Goal: Task Accomplishment & Management: Manage account settings

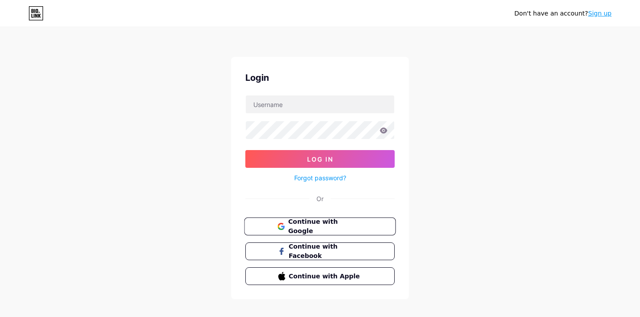
click at [303, 224] on span "Continue with Google" at bounding box center [325, 226] width 74 height 19
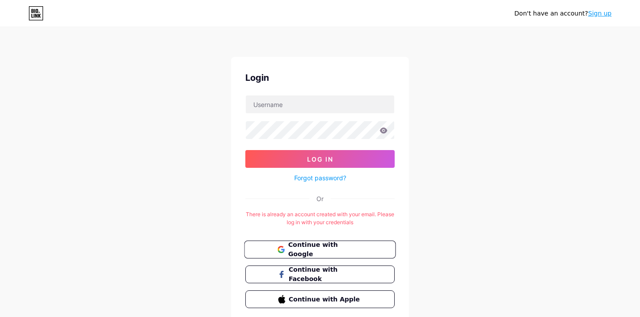
click at [297, 249] on span "Continue with Google" at bounding box center [325, 249] width 74 height 19
click at [285, 107] on input "text" at bounding box center [320, 104] width 148 height 18
type input "[EMAIL_ADDRESS][DOMAIN_NAME]"
click at [340, 246] on span "Continue with Google" at bounding box center [325, 249] width 74 height 19
click at [34, 16] on icon at bounding box center [34, 16] width 1 height 4
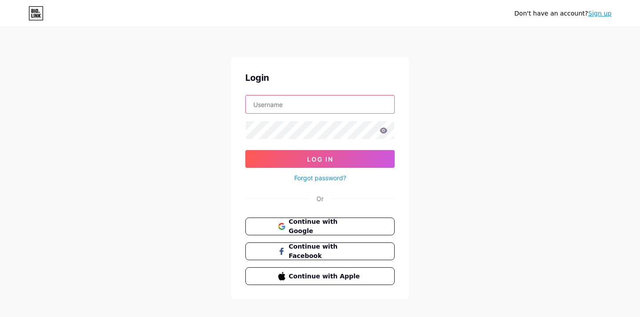
click at [344, 107] on input "text" at bounding box center [320, 104] width 148 height 18
type input "helgacacani@gmail.com"
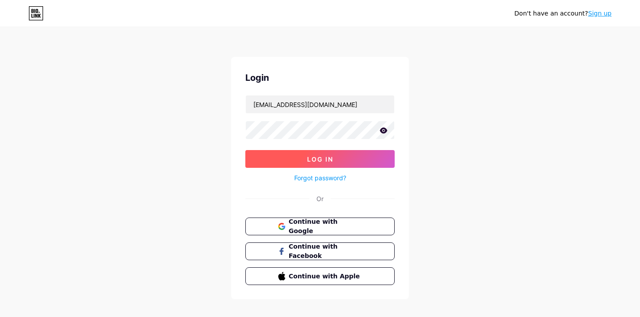
click at [317, 159] on span "Log In" at bounding box center [320, 159] width 26 height 8
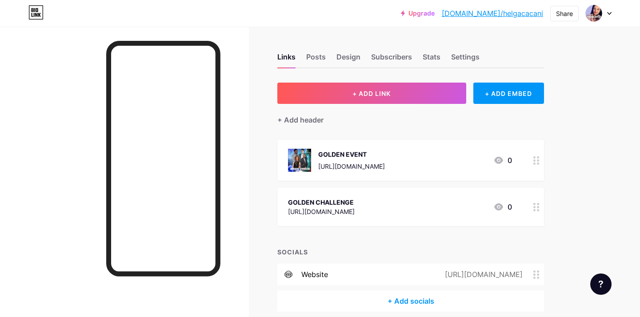
click at [535, 207] on icon at bounding box center [536, 207] width 6 height 8
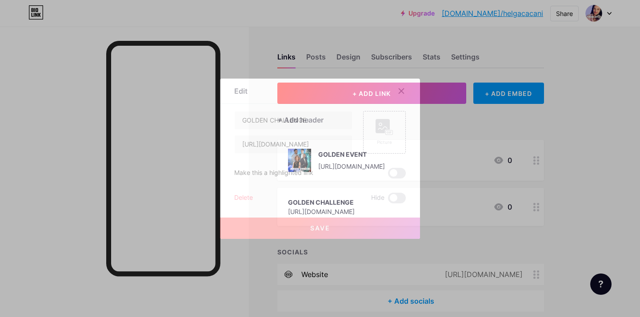
click at [242, 194] on div "Delete" at bounding box center [243, 198] width 19 height 11
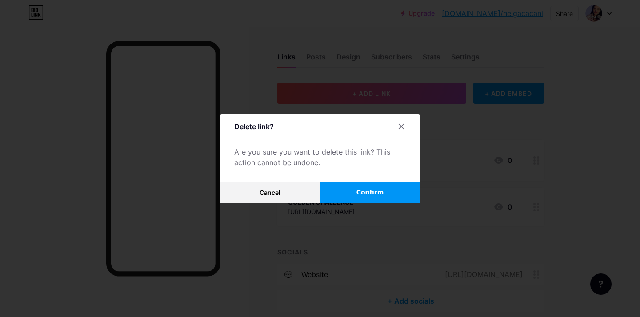
click at [355, 195] on button "Confirm" at bounding box center [370, 192] width 100 height 21
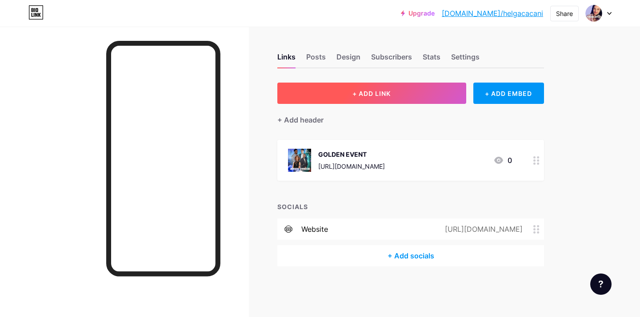
click at [404, 93] on button "+ ADD LINK" at bounding box center [371, 93] width 189 height 21
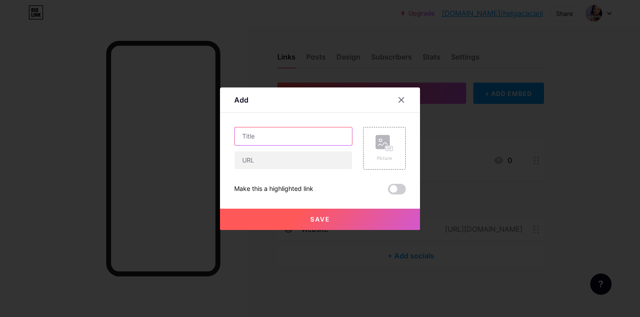
click at [262, 140] on input "text" at bounding box center [292, 136] width 117 height 18
type input "BASHKOHU NE OPEN CLASS"
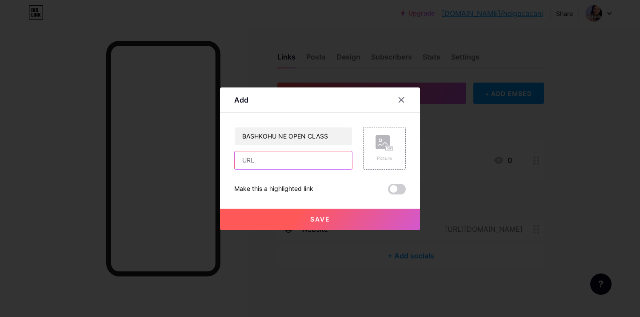
click at [248, 159] on input "text" at bounding box center [292, 160] width 117 height 18
paste input "https://chat.whatsapp.com/Kdce2jpGKurJYwO4Dcu2Hg?mode=ems_copy_t"
type input "https://chat.whatsapp.com/Kdce2jpGKurJYwO4Dcu2Hg?mode=ems_copy_t"
click at [351, 218] on button "Save" at bounding box center [320, 219] width 200 height 21
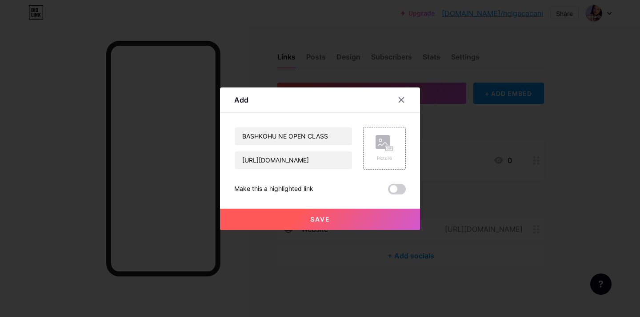
scroll to position [0, 0]
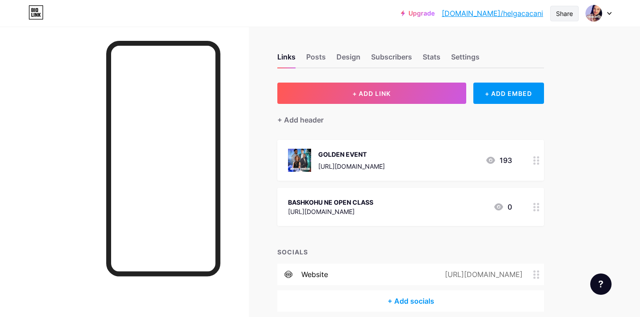
click at [560, 17] on div "Share" at bounding box center [564, 13] width 17 height 9
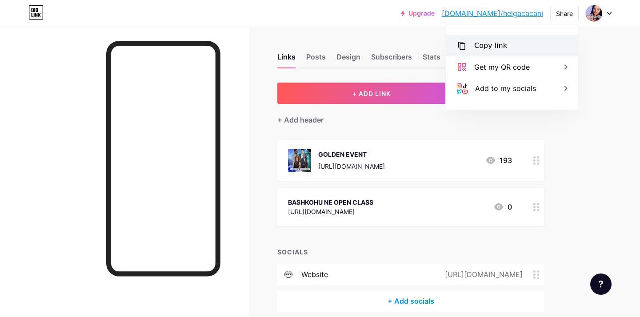
click at [520, 48] on div "Copy link" at bounding box center [511, 45] width 132 height 21
